Goal: Navigation & Orientation: Find specific page/section

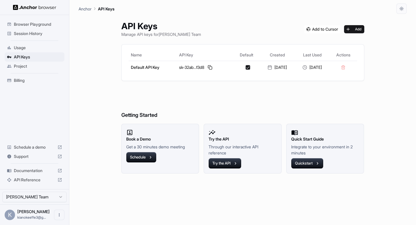
click at [16, 6] on img at bounding box center [34, 7] width 43 height 5
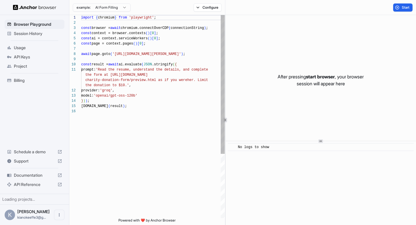
scroll to position [52, 0]
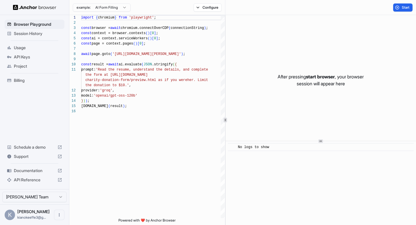
click at [16, 8] on img at bounding box center [34, 7] width 43 height 5
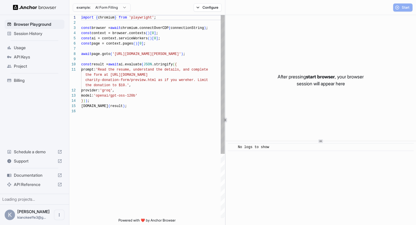
scroll to position [52, 0]
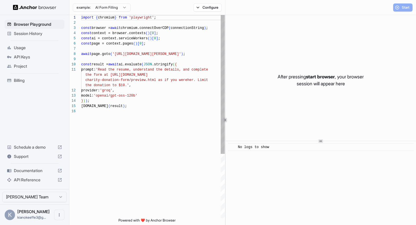
scroll to position [52, 0]
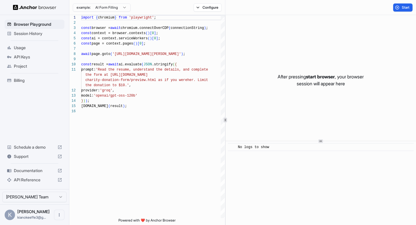
click at [27, 172] on span "Documentation" at bounding box center [34, 171] width 41 height 6
